Goal: Register for event/course: Register for event/course

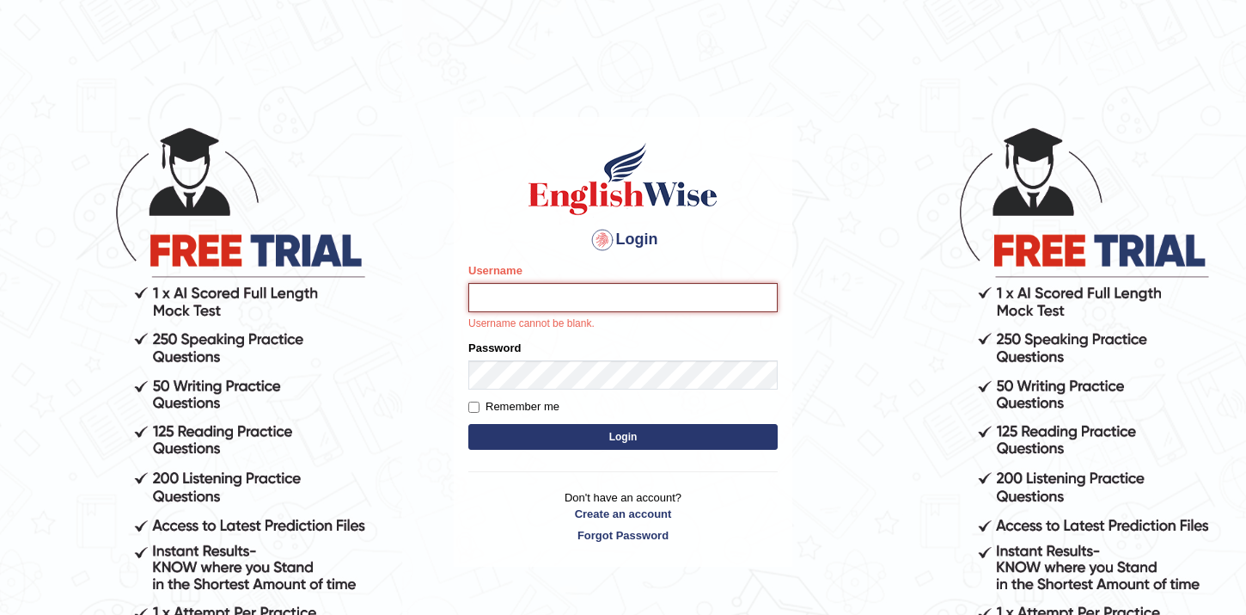
click at [578, 310] on input "Username" at bounding box center [622, 297] width 309 height 29
click at [630, 304] on input "Username" at bounding box center [622, 297] width 309 height 29
type input "hamnarashid"
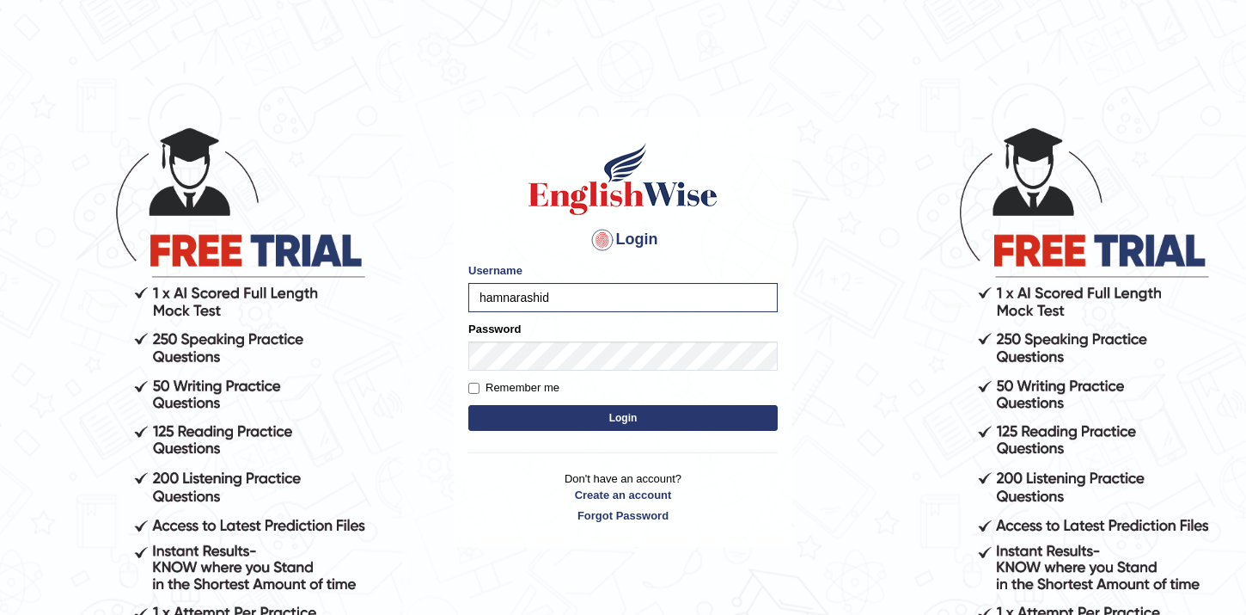
click at [579, 377] on form "Please fix the following errors: Username hamnarashid Password Remember me Login" at bounding box center [622, 348] width 309 height 173
click at [468, 405] on button "Login" at bounding box center [622, 418] width 309 height 26
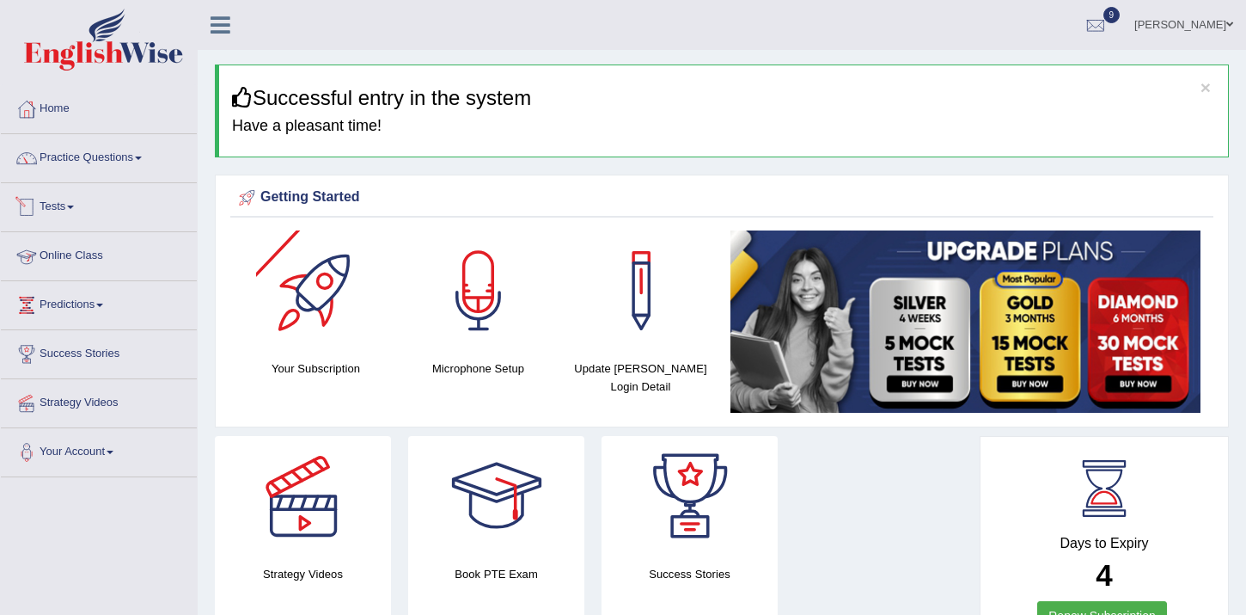
click at [68, 198] on link "Tests" at bounding box center [99, 204] width 196 height 43
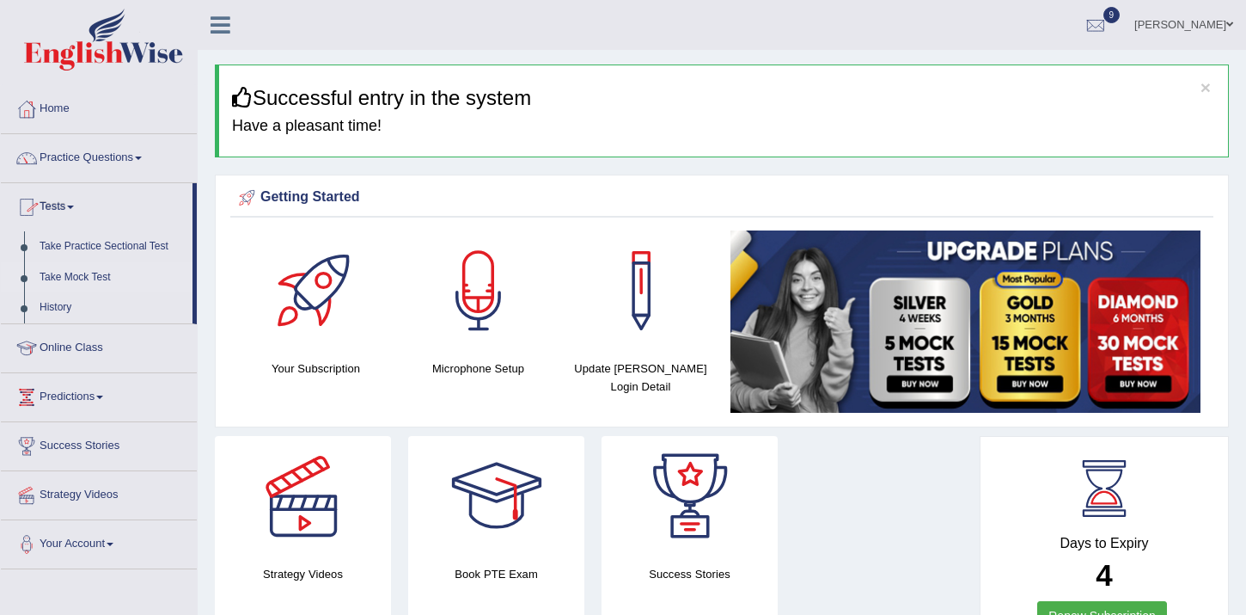
click at [75, 278] on link "Take Mock Test" at bounding box center [112, 277] width 161 height 31
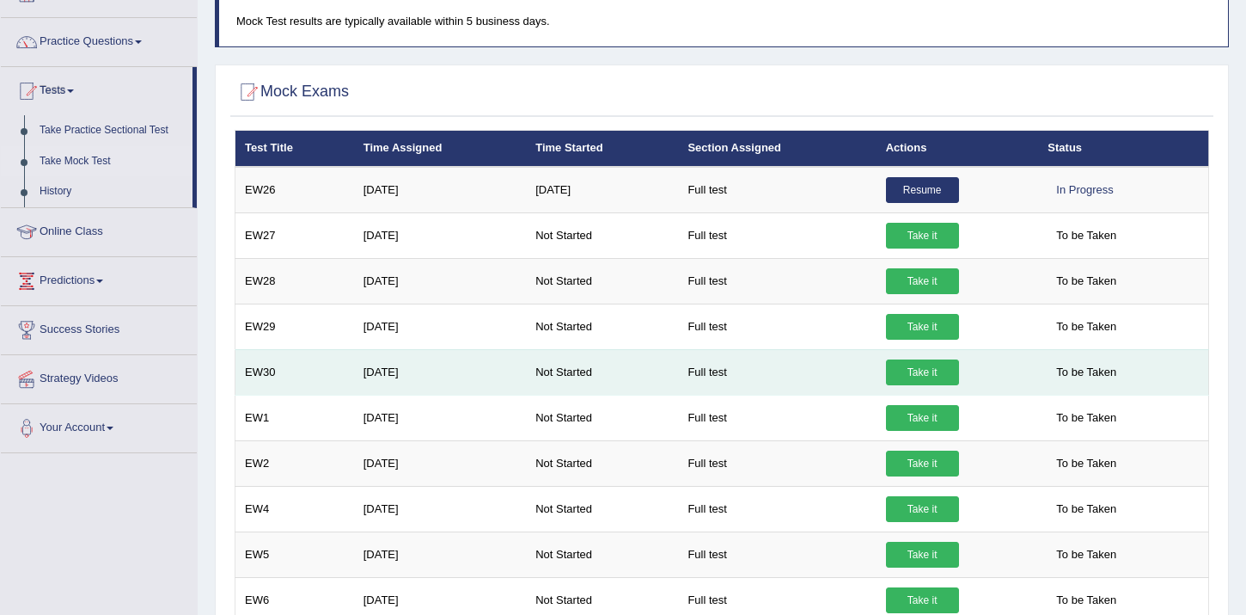
scroll to position [129, 0]
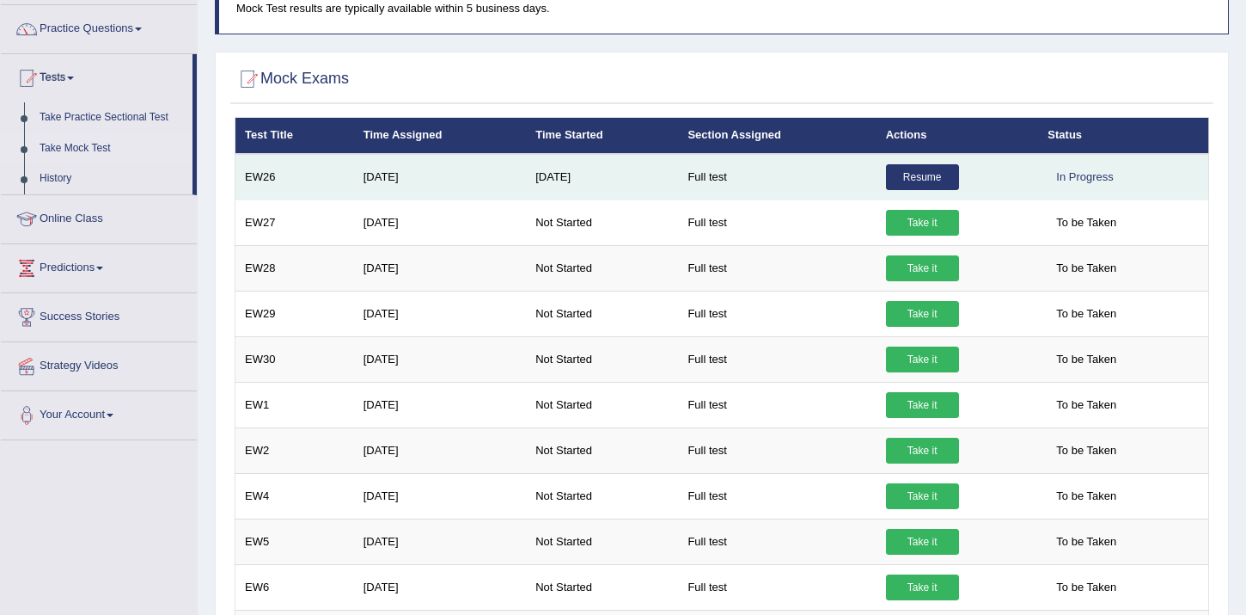
click at [931, 179] on link "Resume" at bounding box center [922, 177] width 73 height 26
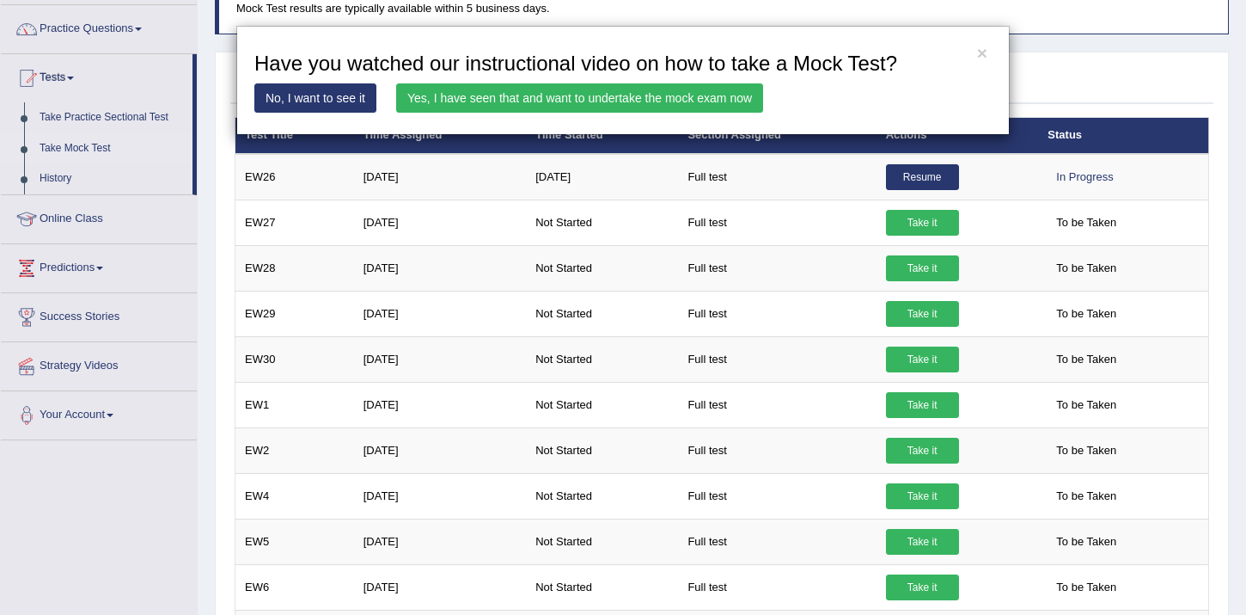
click at [632, 101] on link "Yes, I have seen that and want to undertake the mock exam now" at bounding box center [579, 97] width 367 height 29
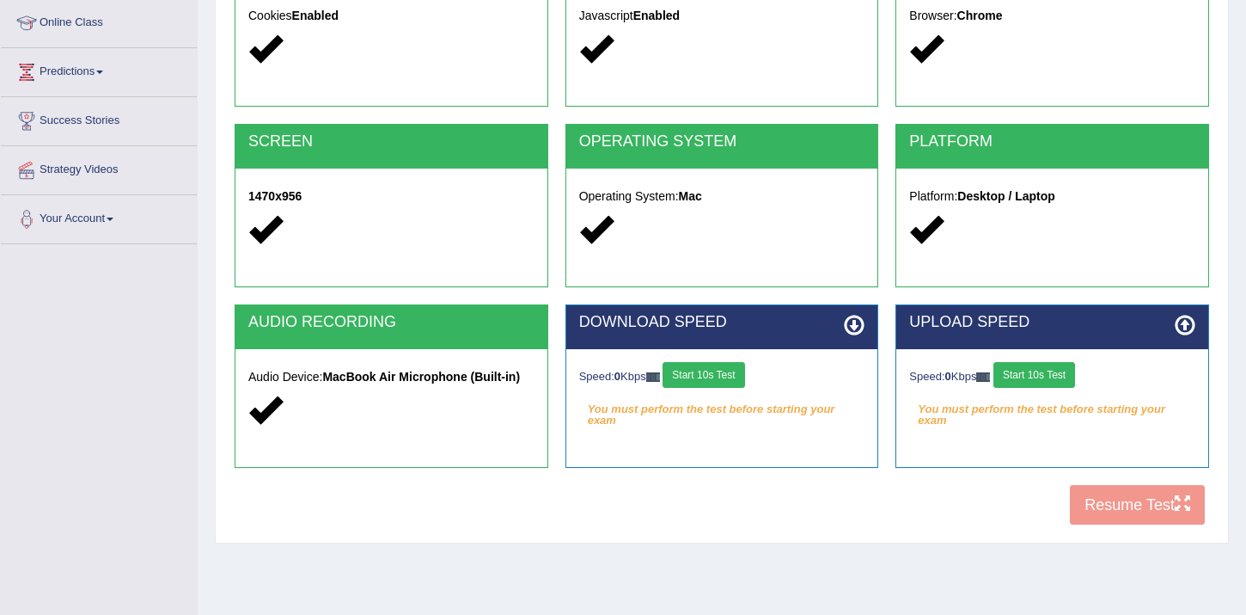
scroll to position [242, 0]
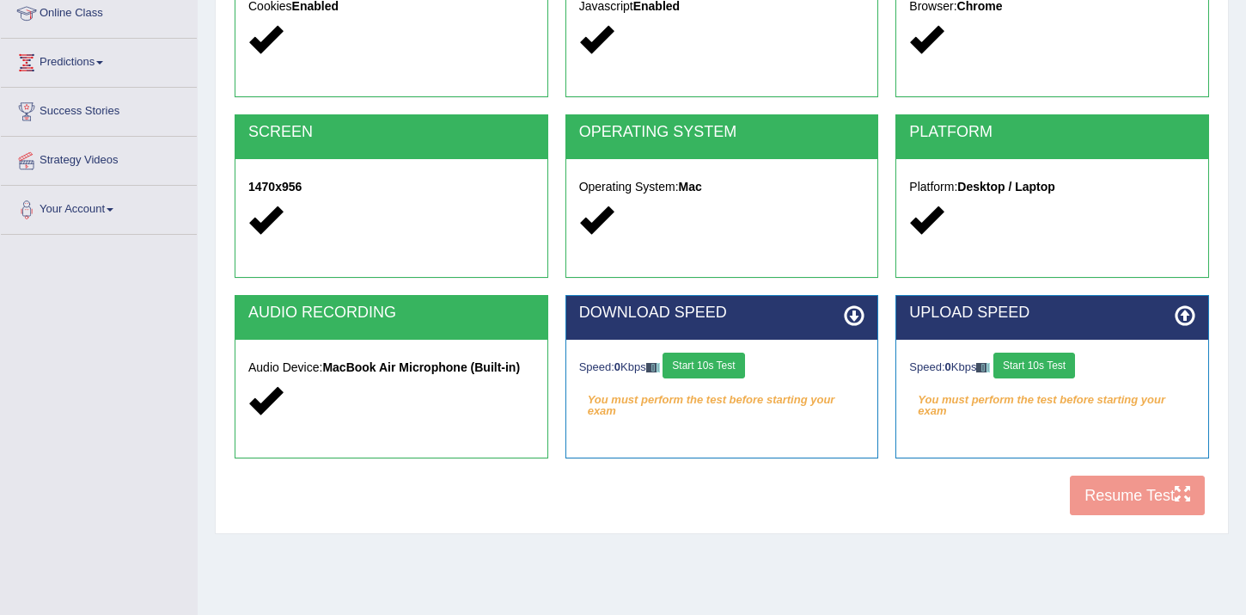
click at [716, 374] on button "Start 10s Test" at bounding box center [704, 365] width 82 height 26
click at [1036, 376] on div "Speed: 0 Kbps Start 10s Test" at bounding box center [1052, 367] width 286 height 30
click at [728, 369] on button "Start 10s Test" at bounding box center [723, 365] width 82 height 26
click at [1043, 363] on button "Start 10s Test" at bounding box center [1035, 365] width 82 height 26
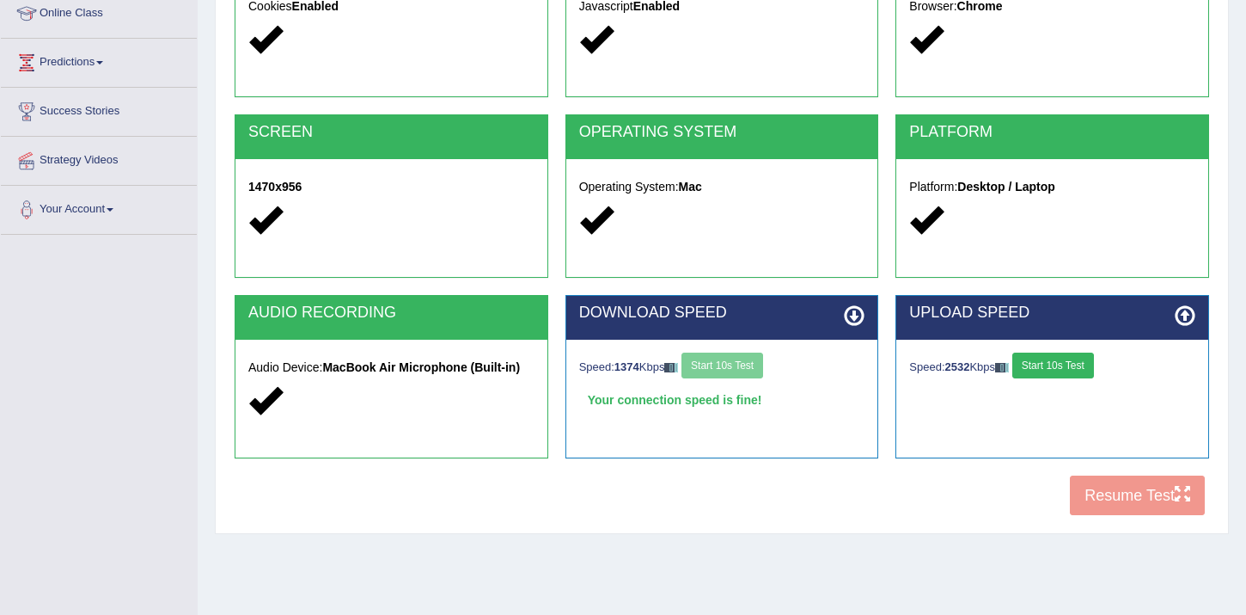
click at [1079, 362] on button "Start 10s Test" at bounding box center [1054, 365] width 82 height 26
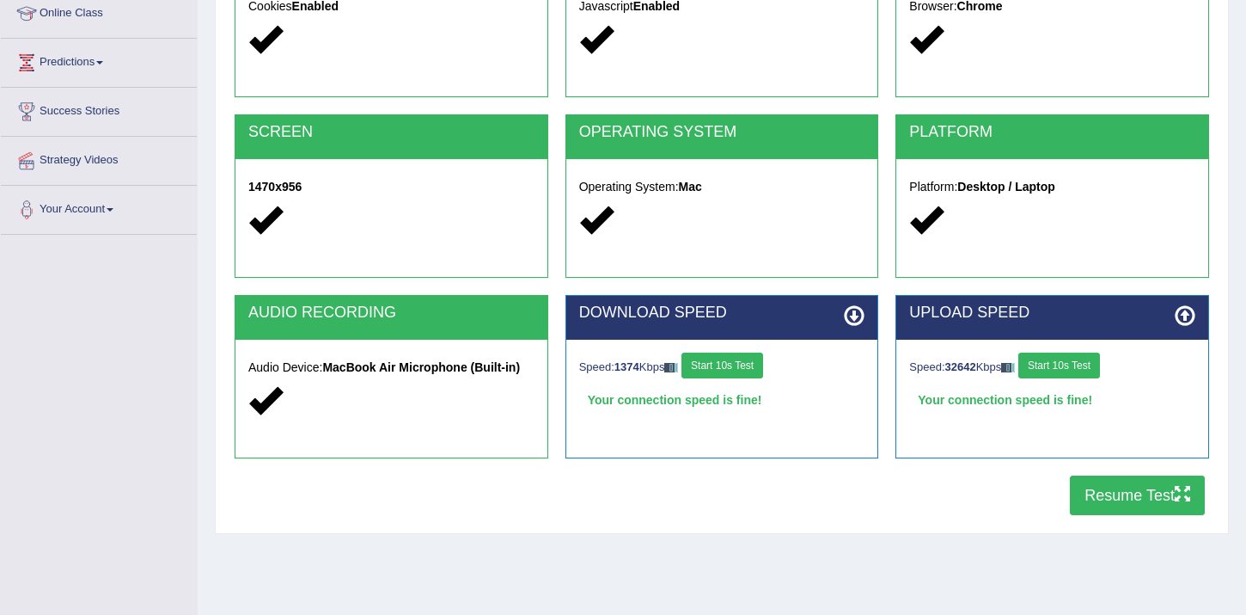
click at [1126, 498] on button "Resume Test" at bounding box center [1137, 495] width 135 height 40
